Goal: Task Accomplishment & Management: Use online tool/utility

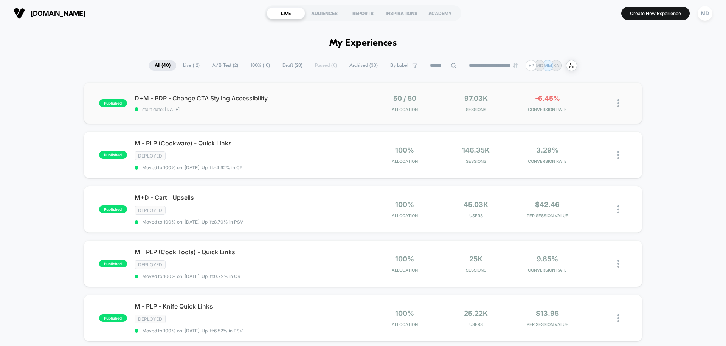
click at [617, 104] on img at bounding box center [618, 103] width 2 height 8
click at [581, 91] on div "Pause" at bounding box center [580, 95] width 68 height 17
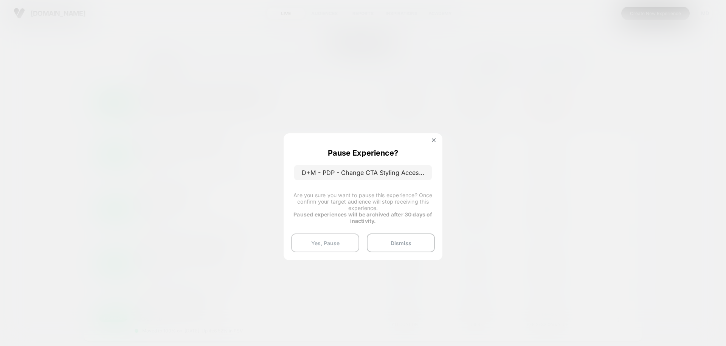
click at [335, 239] on button "Yes, Pause" at bounding box center [325, 243] width 68 height 19
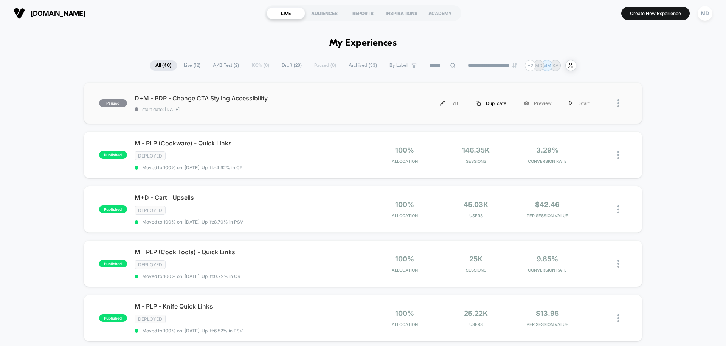
click at [490, 105] on div "Duplicate" at bounding box center [491, 103] width 48 height 17
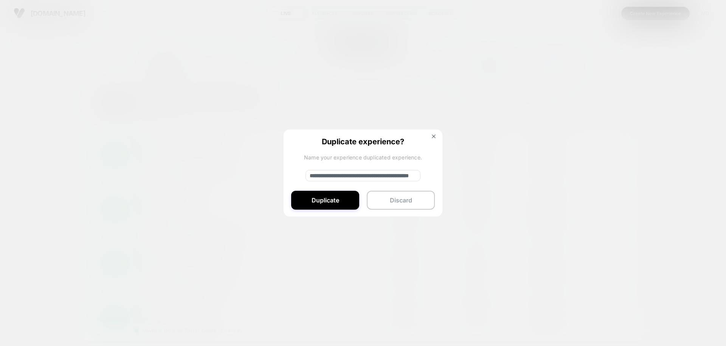
drag, startPoint x: 335, startPoint y: 176, endPoint x: 284, endPoint y: 174, distance: 51.5
click at [284, 174] on div "**********" at bounding box center [363, 174] width 159 height 88
type input "**********"
click at [320, 199] on button "Duplicate" at bounding box center [325, 200] width 68 height 19
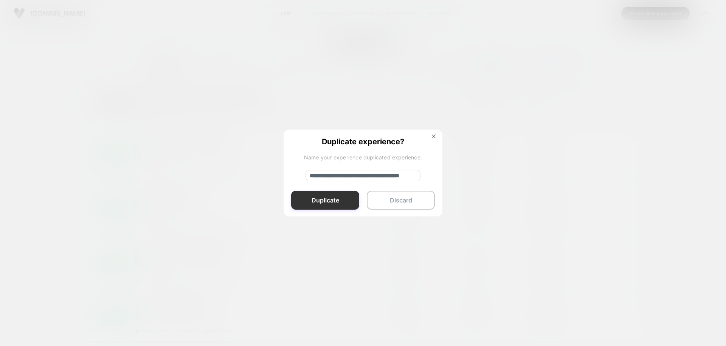
scroll to position [0, 0]
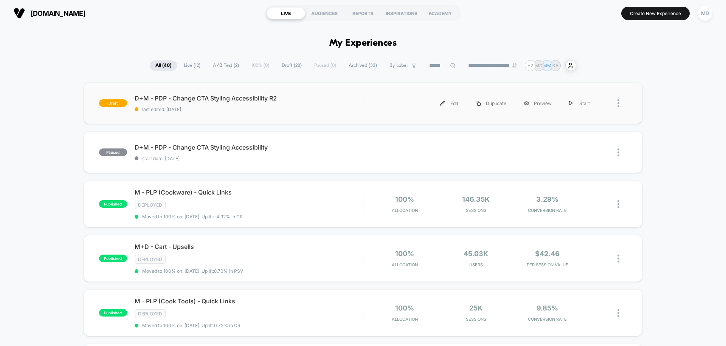
click at [372, 93] on div "draft D+M - PDP - Change CTA Styling Accessibility R2 last edited: [DATE] Edit …" at bounding box center [363, 103] width 559 height 42
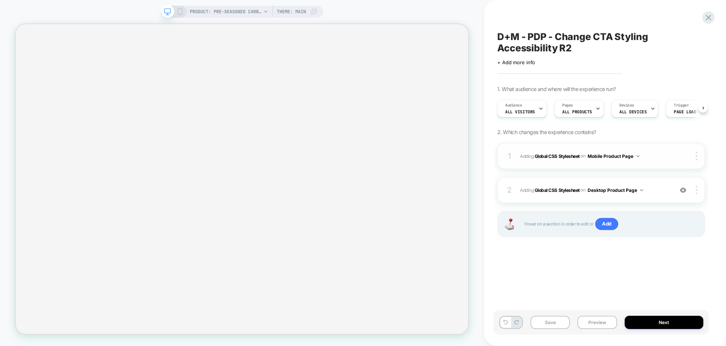
scroll to position [0, 0]
click at [653, 152] on span "Adding Global CSS Stylesheet on Mobile Product Page" at bounding box center [594, 156] width 149 height 9
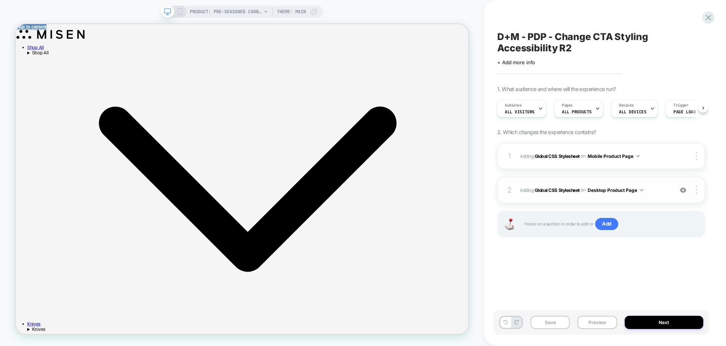
click at [659, 187] on span "Adding Global CSS Stylesheet on Desktop Product Page" at bounding box center [594, 190] width 149 height 9
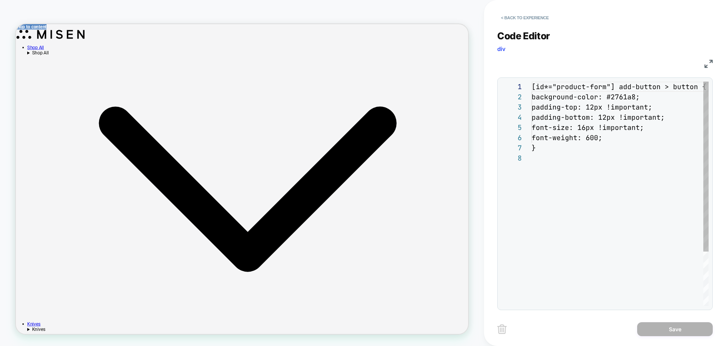
scroll to position [71, 0]
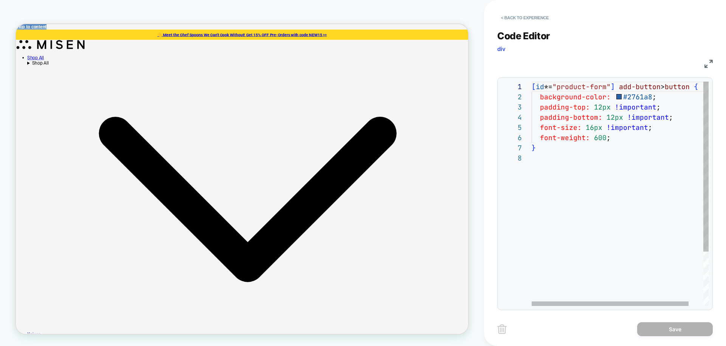
click at [633, 93] on div "[ id *= "product-form" ] add-button > button { background-color: #2761a8 ; padd…" at bounding box center [628, 230] width 193 height 296
type textarea "**********"
click at [617, 198] on div "[ id *= "product-form" ] add-button > button { background-color: #1C4BBA ; padd…" at bounding box center [628, 230] width 193 height 296
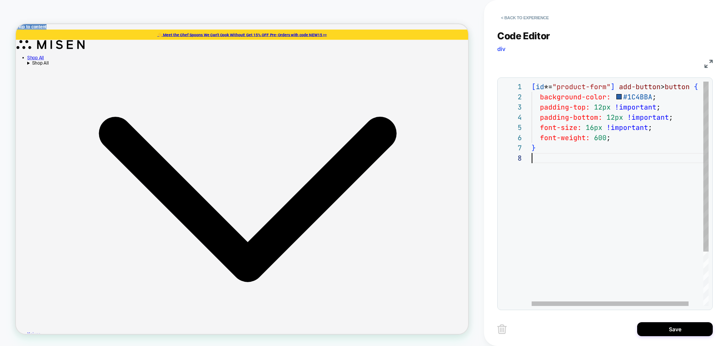
scroll to position [71, 0]
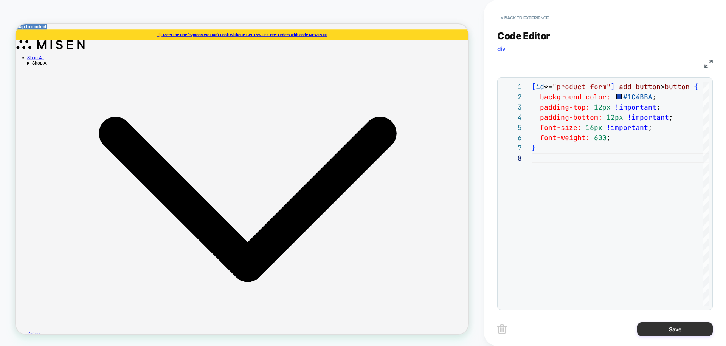
click at [666, 329] on button "Save" at bounding box center [675, 330] width 76 height 14
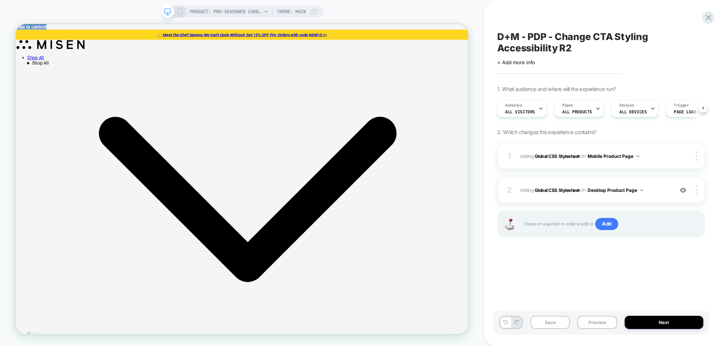
scroll to position [0, 0]
click at [546, 327] on button "Save" at bounding box center [549, 322] width 39 height 13
click at [181, 11] on rect at bounding box center [180, 12] width 4 height 6
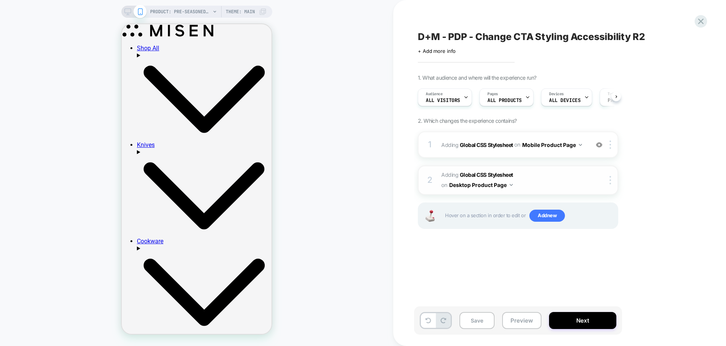
scroll to position [0, 0]
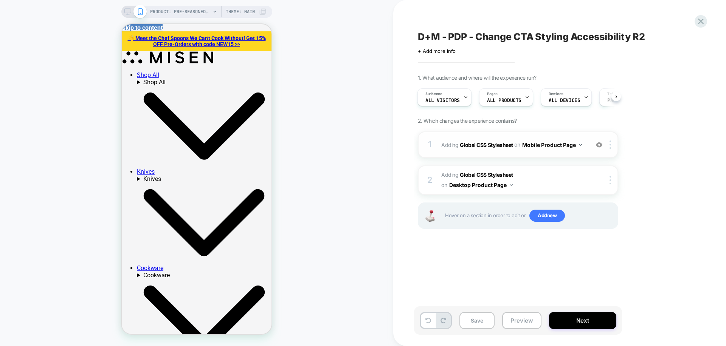
click at [582, 135] on div "1 Adding Global CSS Stylesheet on Mobile Product Page Add Before Add After Copy…" at bounding box center [518, 145] width 200 height 26
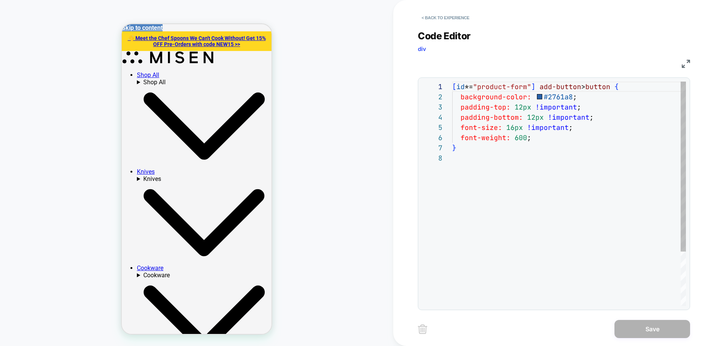
scroll to position [71, 0]
click at [552, 98] on div "[ id *= "product-form" ] add-button > button { background-color: #2761a8 ; padd…" at bounding box center [569, 230] width 234 height 296
type textarea "**********"
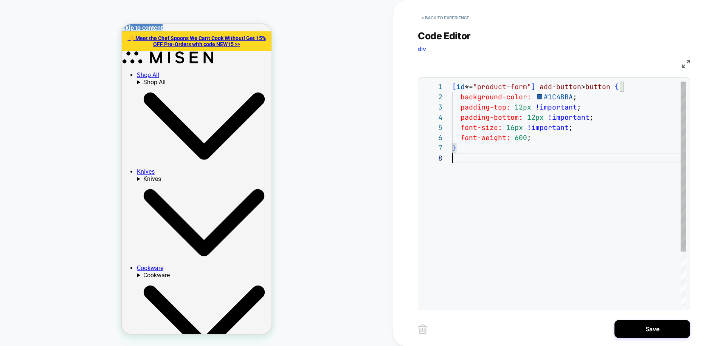
click at [551, 154] on div "[ id *= "product-form" ] add-button > button { background-color: #1C4BBA ; padd…" at bounding box center [569, 230] width 234 height 296
click at [630, 324] on button "Save" at bounding box center [652, 329] width 76 height 18
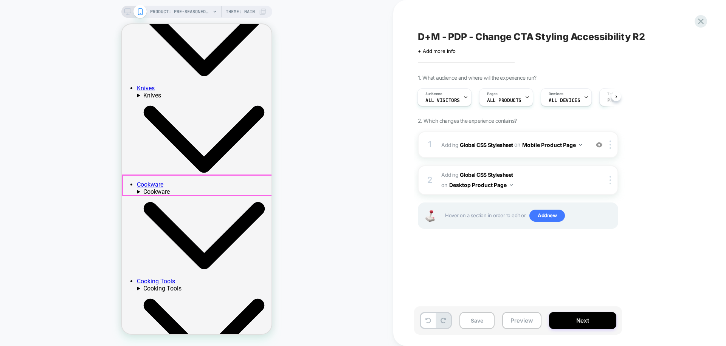
scroll to position [104, 0]
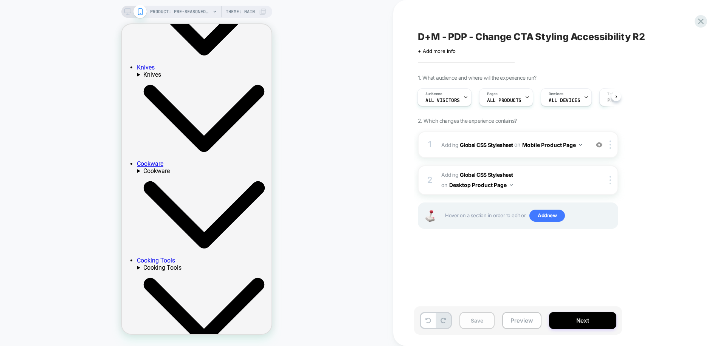
click at [477, 319] on button "Save" at bounding box center [476, 320] width 35 height 17
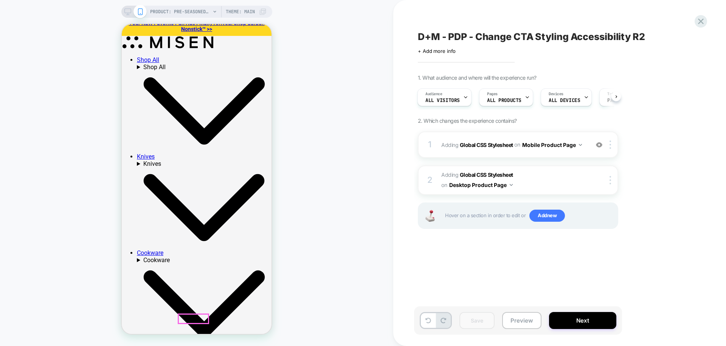
scroll to position [0, 0]
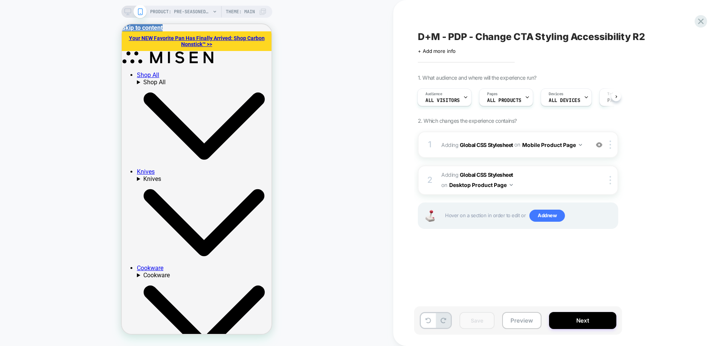
click at [579, 332] on div "Save Preview Next" at bounding box center [518, 321] width 208 height 28
click at [579, 322] on button "Next" at bounding box center [582, 320] width 67 height 17
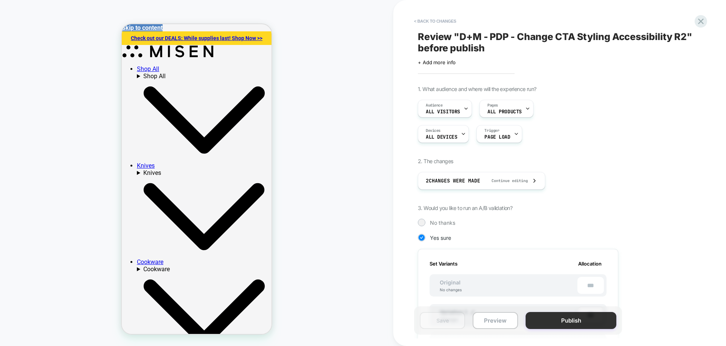
click at [573, 317] on button "Publish" at bounding box center [571, 320] width 91 height 17
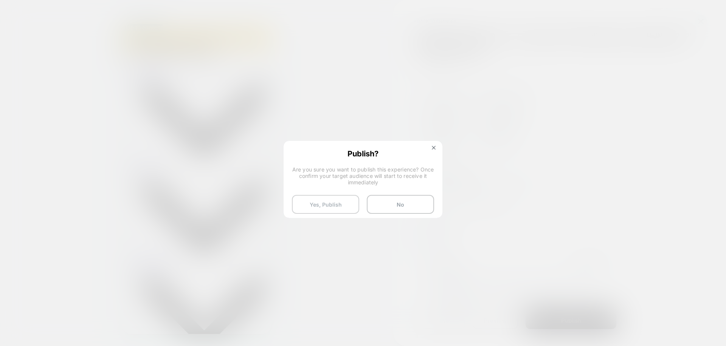
click at [334, 209] on button "Yes, Publish" at bounding box center [325, 204] width 67 height 19
